Goal: Task Accomplishment & Management: Use online tool/utility

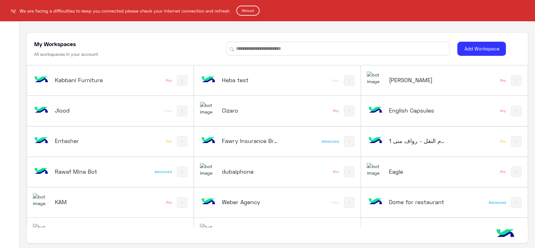
scroll to position [294, 0]
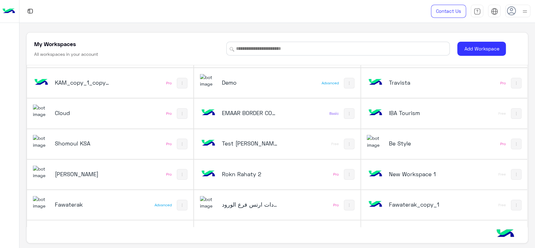
scroll to position [241, 0]
click at [115, 114] on div "Cloud" at bounding box center [79, 114] width 93 height 18
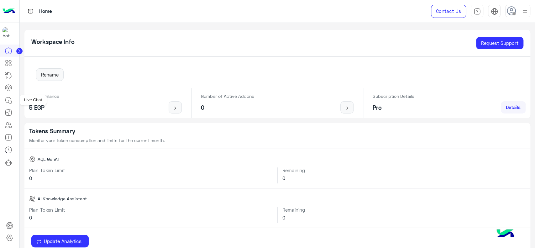
click at [11, 99] on icon at bounding box center [8, 100] width 6 height 6
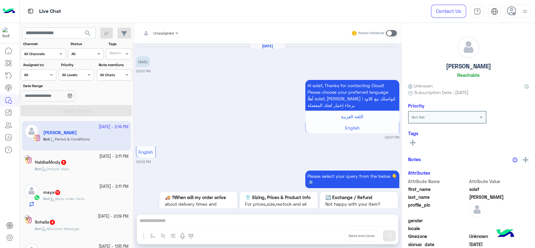
scroll to position [953, 0]
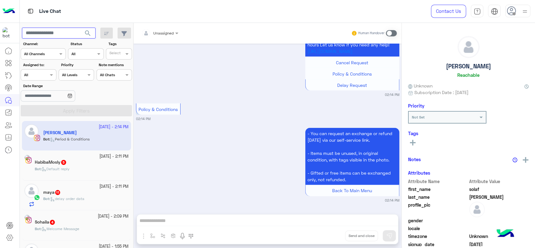
click at [70, 33] on input "text" at bounding box center [59, 33] width 74 height 11
paste input "**********"
type input "**********"
click at [80, 28] on button "search" at bounding box center [87, 34] width 15 height 13
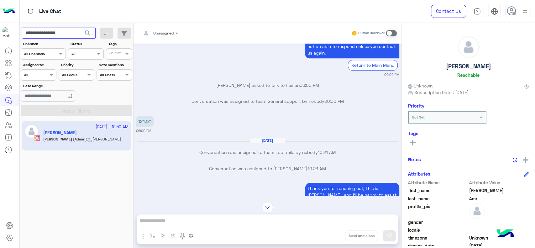
scroll to position [419, 0]
click at [22, 195] on div "16 September - 10:50 AM Jana Amr Jana (Admin) : Jana close" at bounding box center [77, 185] width 114 height 132
click at [8, 12] on img at bounding box center [9, 11] width 13 height 13
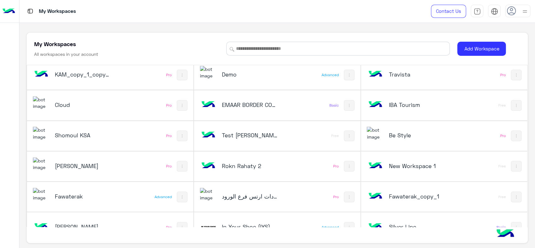
scroll to position [294, 0]
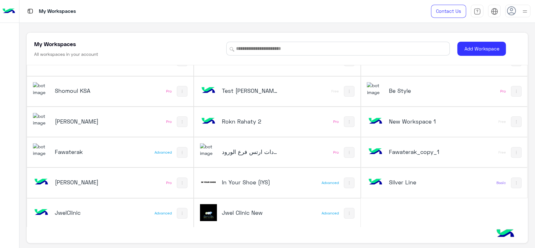
click at [387, 85] on div "Be Style" at bounding box center [413, 91] width 93 height 18
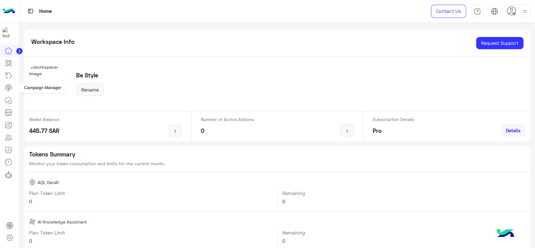
click at [10, 88] on icon at bounding box center [9, 88] width 8 height 8
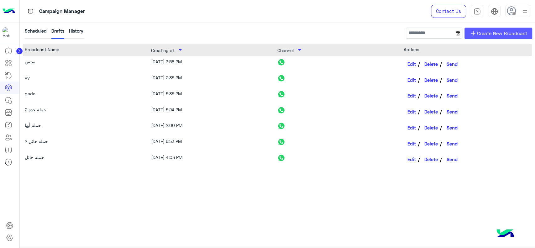
click at [493, 31] on span "Create New Broadcast" at bounding box center [502, 33] width 50 height 7
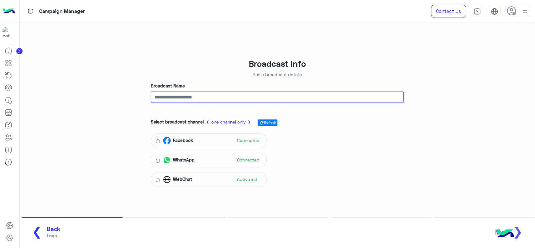
click at [203, 96] on input "Broadcast Name" at bounding box center [277, 96] width 253 height 11
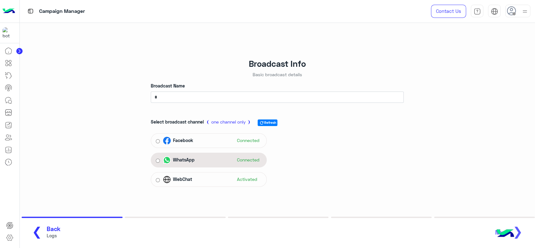
click at [208, 157] on div "WhatsApp Connected" at bounding box center [212, 159] width 99 height 9
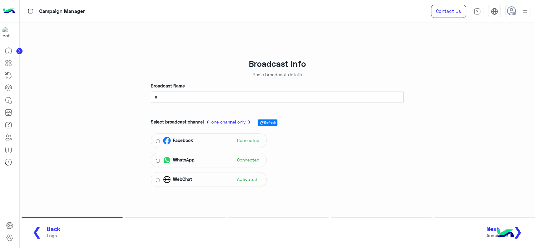
click at [524, 230] on button "Next Auduience ❯" at bounding box center [506, 232] width 45 height 17
click at [246, 99] on input "*" at bounding box center [277, 96] width 253 height 11
type input "**"
click at [528, 235] on button "Next Auduience ❯" at bounding box center [506, 232] width 45 height 17
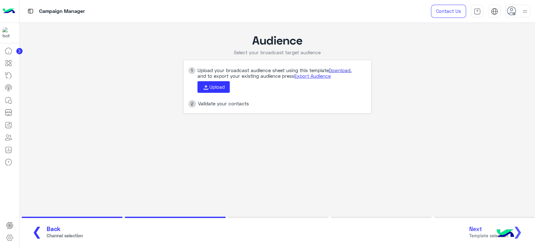
click at [340, 67] on link "Download" at bounding box center [340, 70] width 22 height 6
click at [202, 85] on icon at bounding box center [205, 87] width 7 height 7
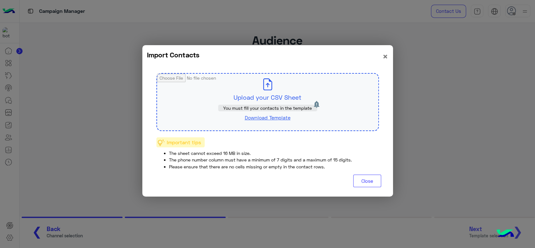
click at [218, 96] on input "file" at bounding box center [267, 102] width 221 height 57
type input "**********"
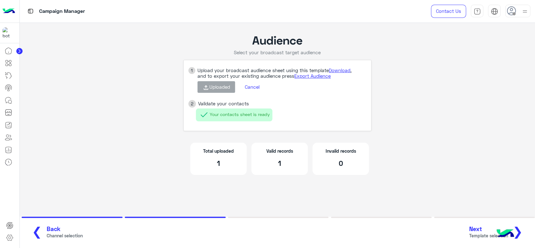
click at [521, 228] on span "❯" at bounding box center [518, 231] width 10 height 14
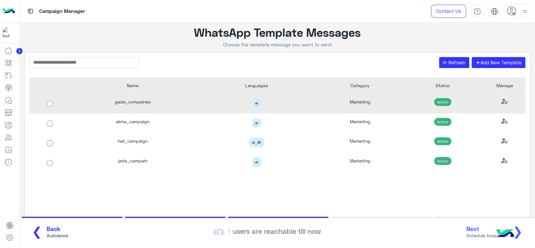
click at [447, 99] on span "Active" at bounding box center [442, 102] width 17 height 8
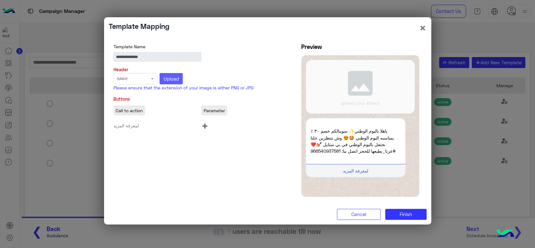
click at [173, 80] on span "Upload" at bounding box center [171, 79] width 15 height 6
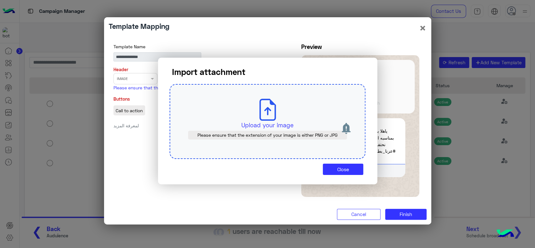
click at [252, 116] on div "Upload your image Please ensure that the extension of your image is either PNG …" at bounding box center [267, 121] width 196 height 75
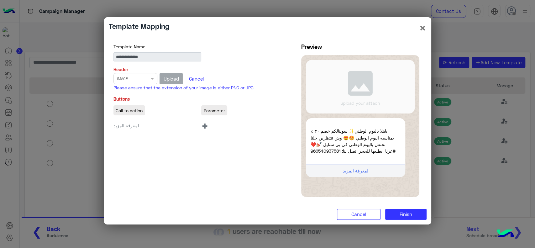
click at [206, 126] on span "+" at bounding box center [204, 125] width 7 height 14
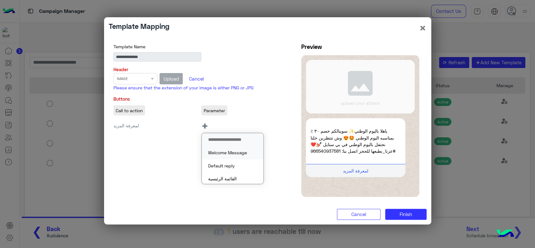
click at [216, 151] on button "Welcome Message" at bounding box center [232, 152] width 61 height 13
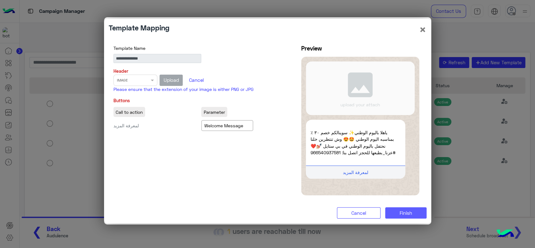
click at [408, 210] on span "Finish" at bounding box center [405, 213] width 13 height 6
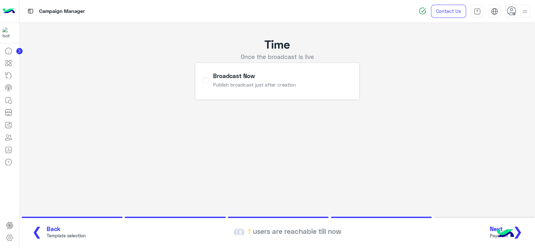
click at [521, 233] on span "❯" at bounding box center [518, 231] width 10 height 14
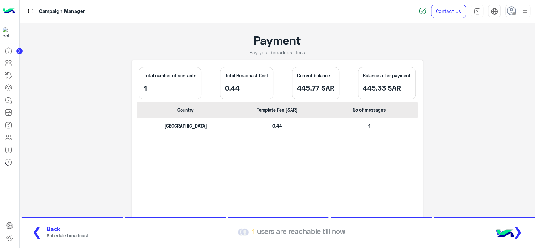
click at [521, 233] on span "❯" at bounding box center [518, 231] width 10 height 14
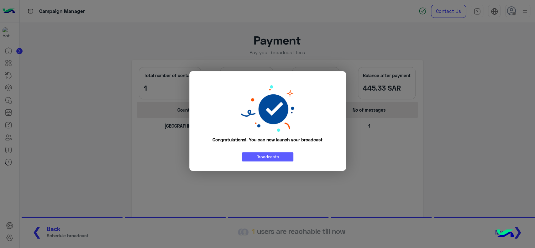
click at [273, 158] on link "Broadcasts" at bounding box center [267, 156] width 51 height 9
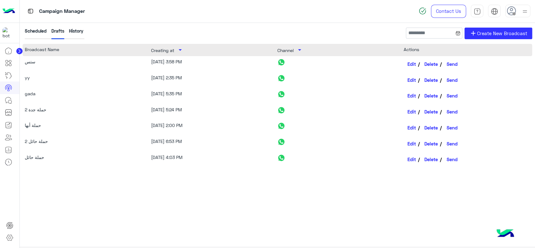
click at [15, 11] on img at bounding box center [9, 11] width 13 height 13
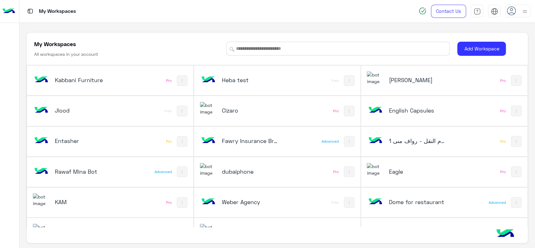
click at [10, 109] on div at bounding box center [9, 132] width 19 height 217
